Goal: Complete application form

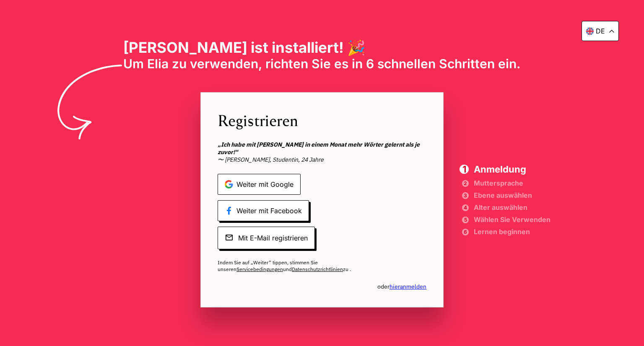
click at [250, 180] on font "Weiter mit Google" at bounding box center [265, 184] width 57 height 8
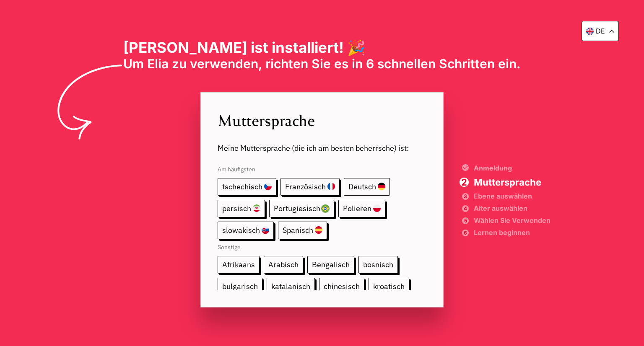
click at [362, 183] on font "Deutsch" at bounding box center [363, 187] width 28 height 10
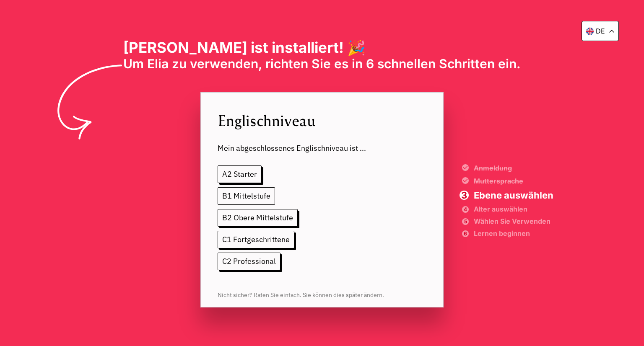
click at [242, 191] on font "B1 Mittelstufe" at bounding box center [246, 196] width 48 height 10
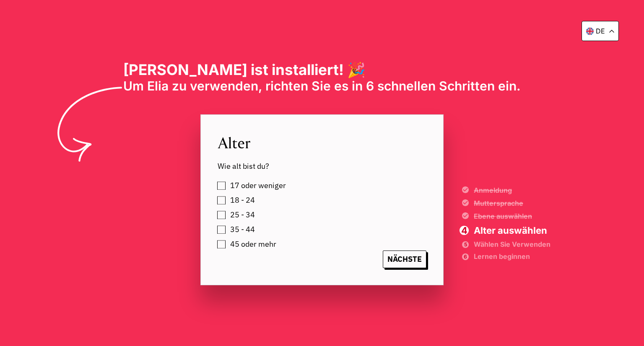
click at [227, 245] on label "45 oder mehr" at bounding box center [251, 244] width 49 height 13
click at [402, 258] on font "NÄCHSTE" at bounding box center [405, 260] width 34 height 10
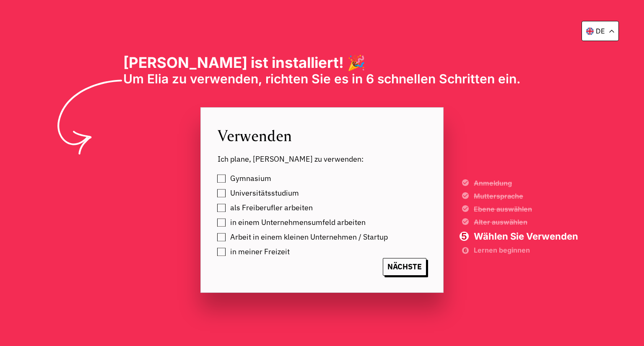
click at [227, 226] on label "in einem Unternehmensumfeld arbeiten" at bounding box center [296, 222] width 138 height 13
click at [408, 264] on font "NÄCHSTE" at bounding box center [405, 267] width 34 height 10
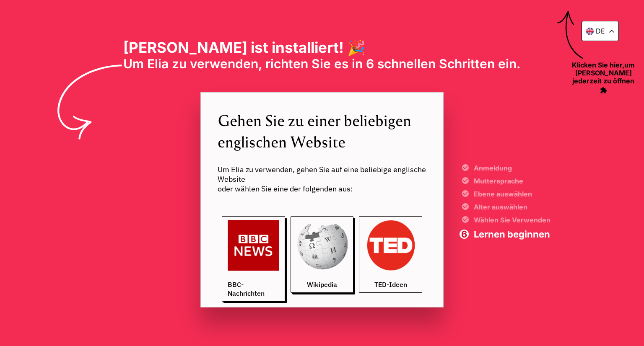
click at [401, 264] on img at bounding box center [391, 246] width 52 height 52
